Goal: Check status: Check status

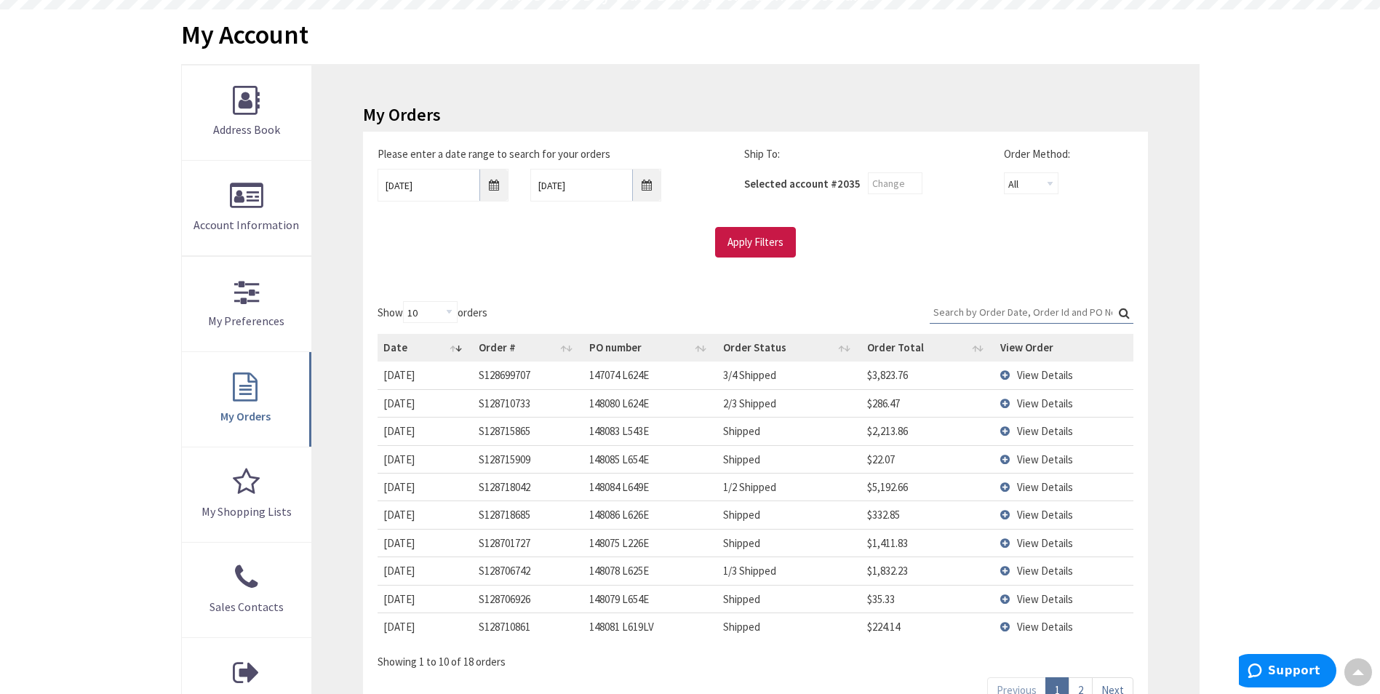
scroll to position [218, 0]
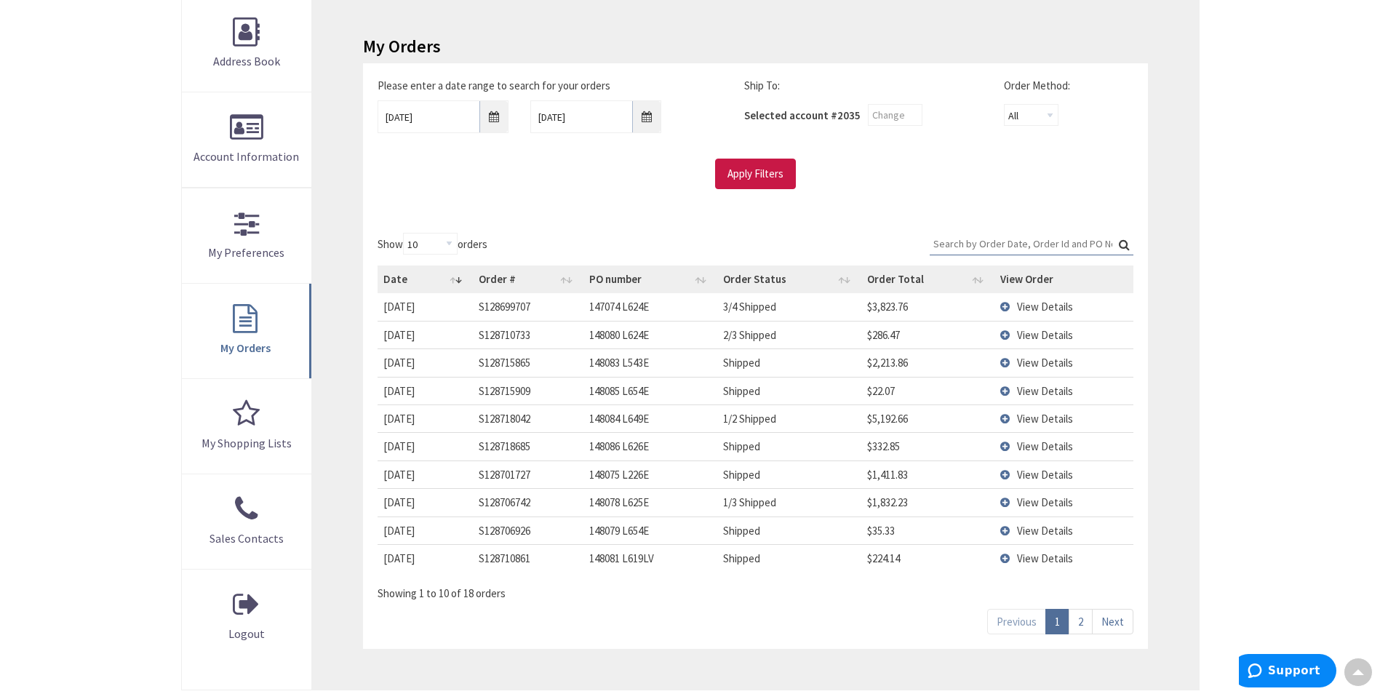
click at [1085, 625] on link "2" at bounding box center [1081, 621] width 24 height 25
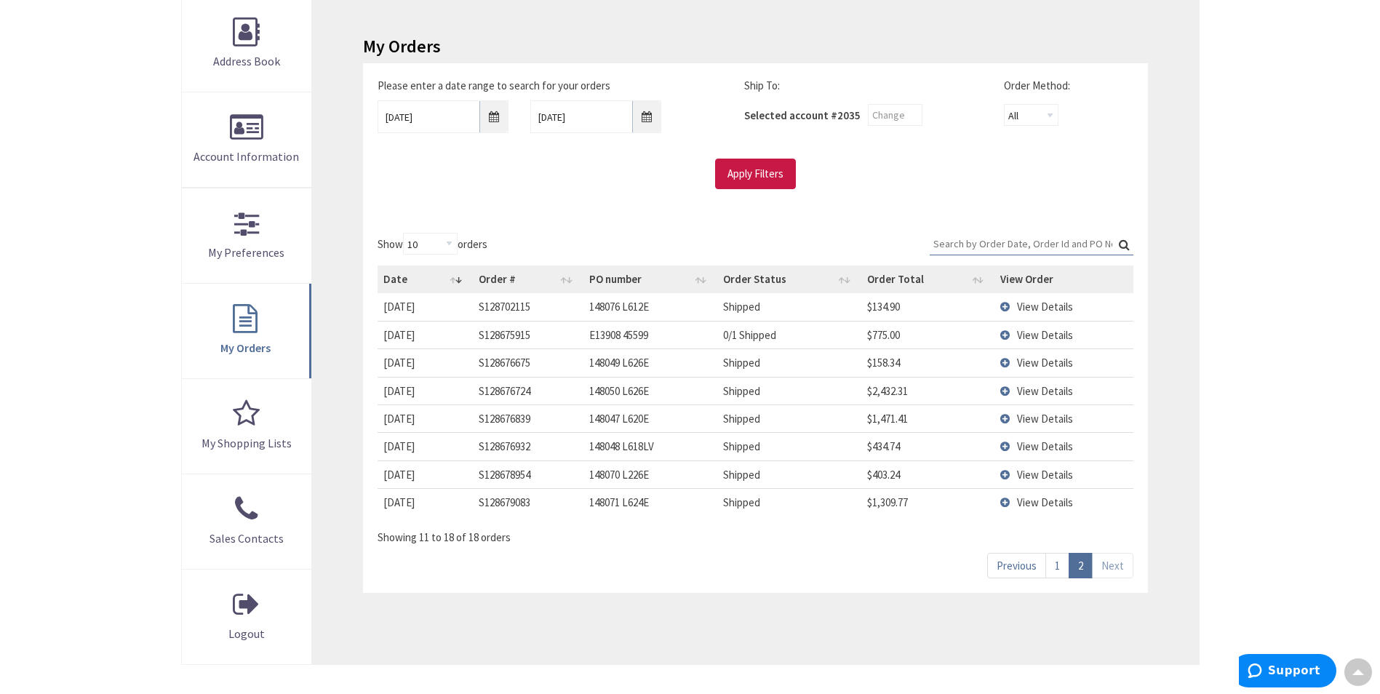
click at [1053, 307] on span "View Details" at bounding box center [1045, 307] width 56 height 14
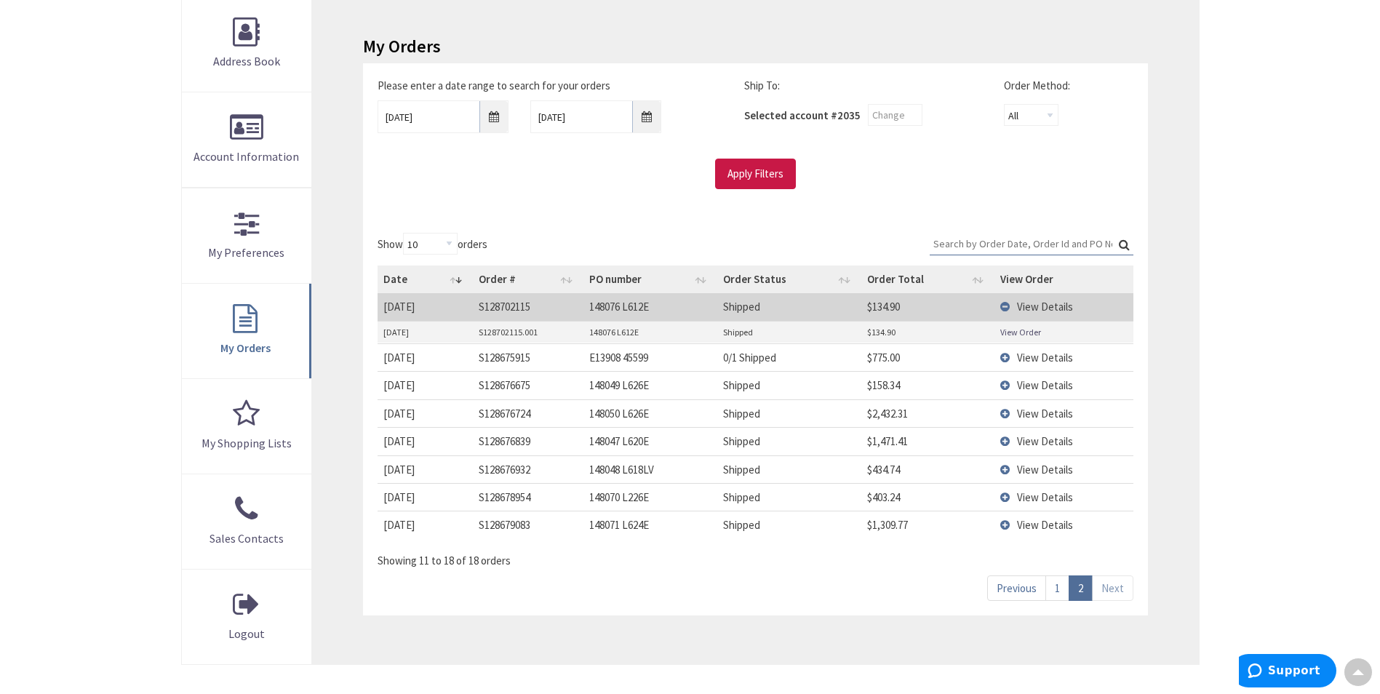
click at [1034, 336] on link "View Order" at bounding box center [1020, 332] width 41 height 12
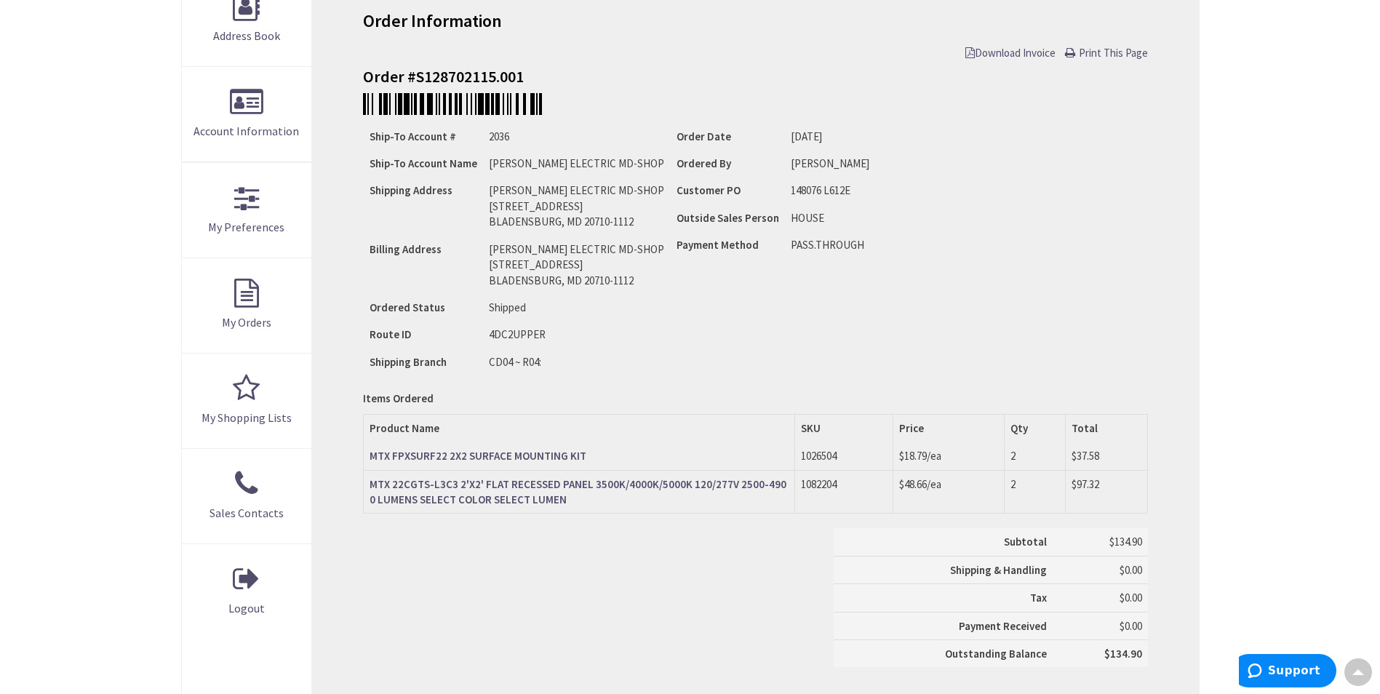
scroll to position [218, 0]
